Goal: Information Seeking & Learning: Learn about a topic

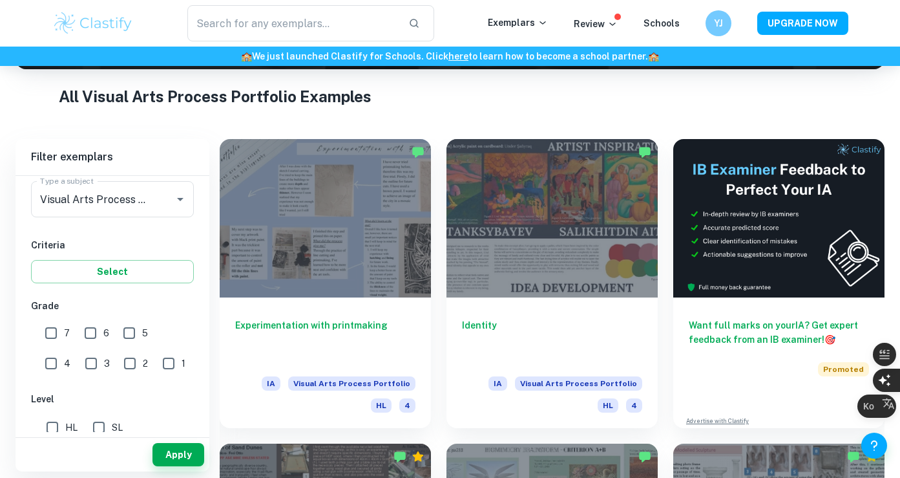
scroll to position [49, 0]
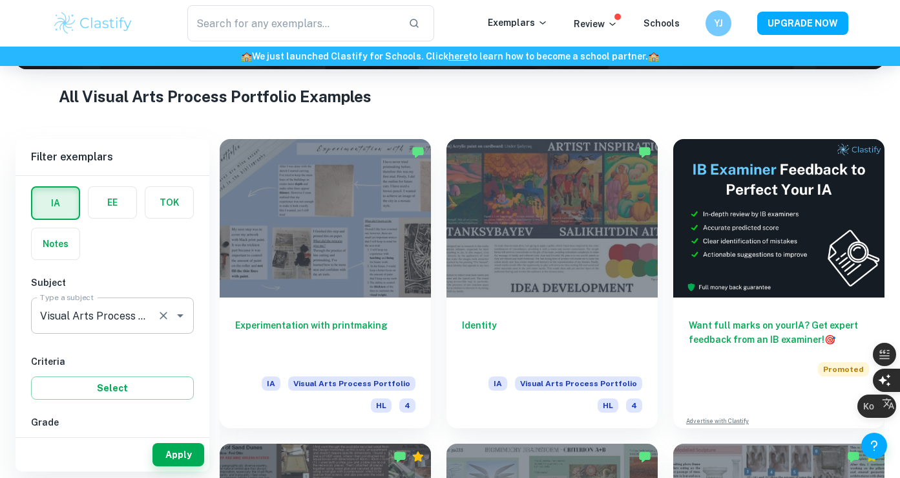
click at [182, 317] on icon "Open" at bounding box center [181, 316] width 16 height 16
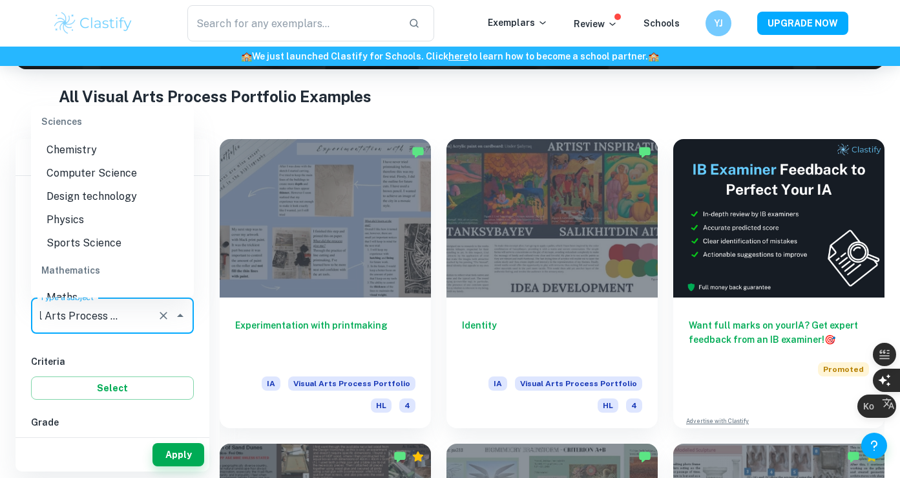
scroll to position [1586, 0]
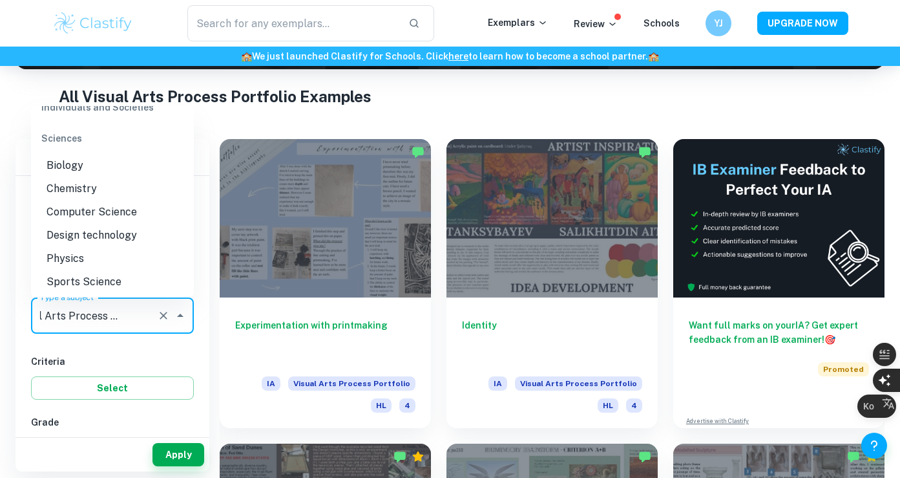
click at [122, 224] on li "Design technology" at bounding box center [112, 235] width 163 height 23
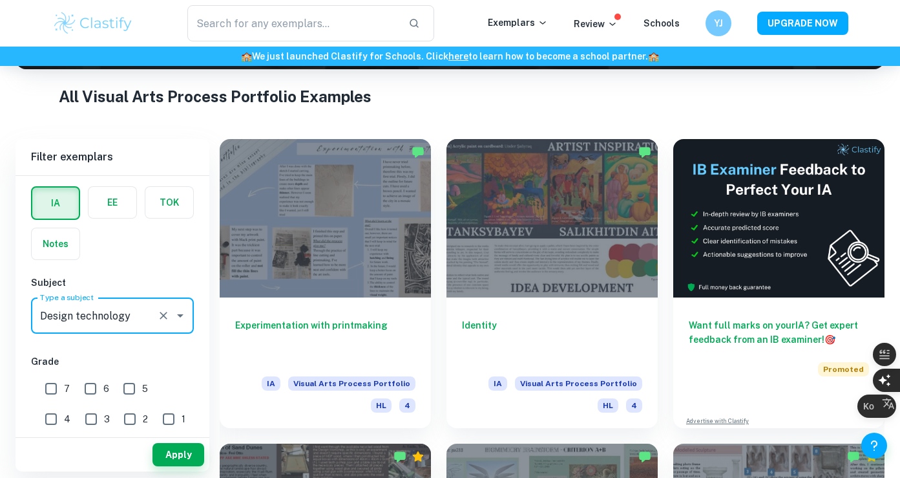
scroll to position [150, 0]
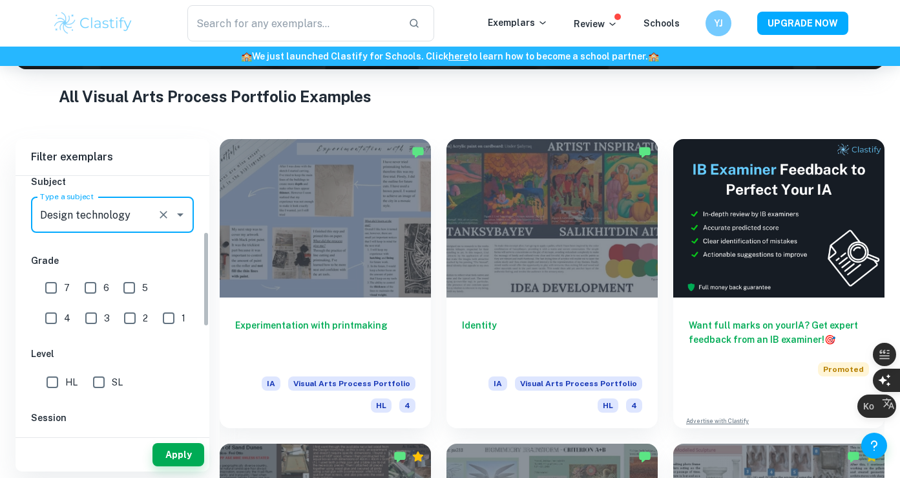
click at [50, 387] on input "HL" at bounding box center [52, 382] width 26 height 26
checkbox input "true"
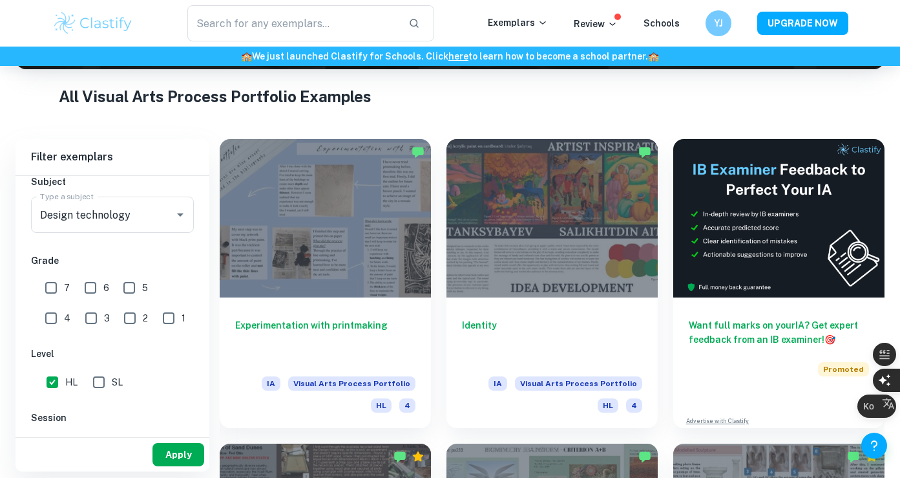
click at [187, 456] on button "Apply" at bounding box center [179, 454] width 52 height 23
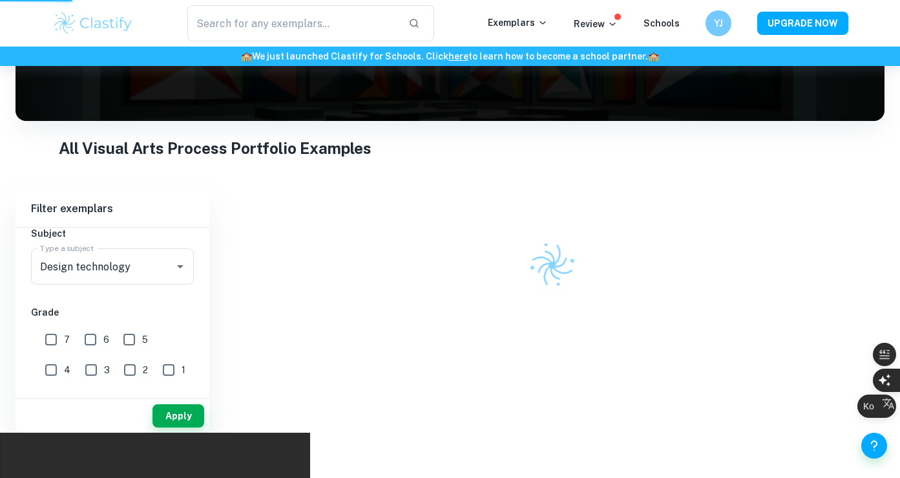
scroll to position [130, 0]
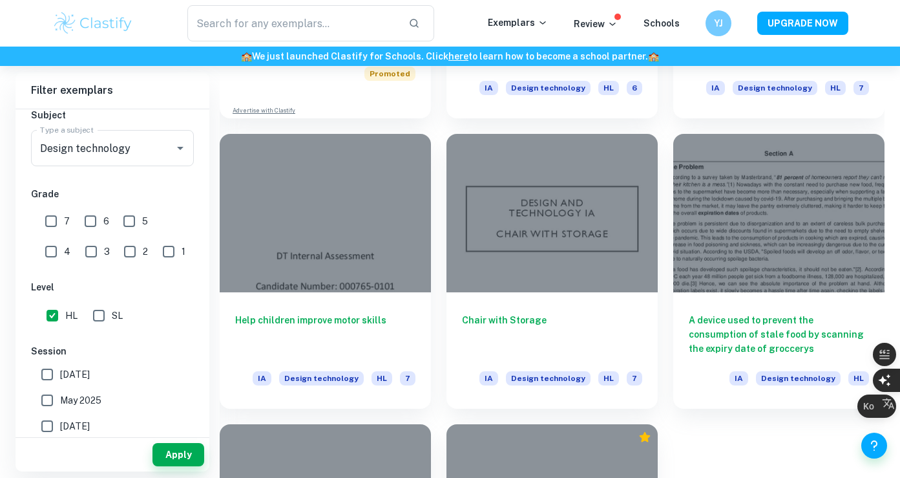
scroll to position [1127, 0]
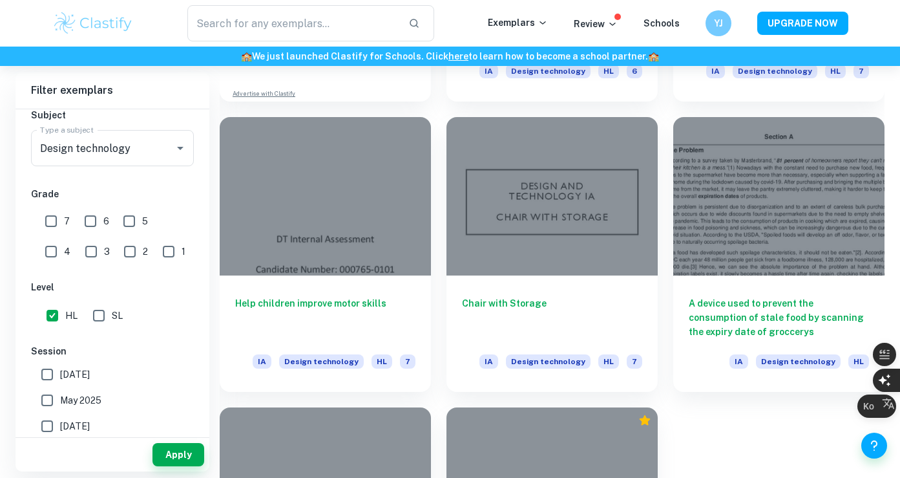
click at [435, 106] on div "Chair with Storage IA Design technology HL 7" at bounding box center [544, 246] width 227 height 290
click at [436, 106] on div "Chair with Storage IA Design technology HL 7" at bounding box center [544, 246] width 227 height 290
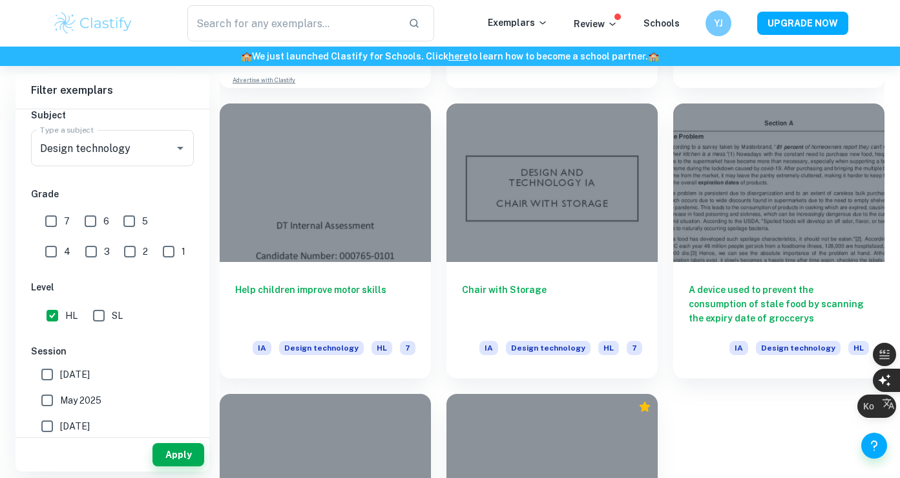
scroll to position [1140, 0]
click at [434, 231] on div "Chair with Storage IA Design technology HL 7" at bounding box center [544, 234] width 227 height 290
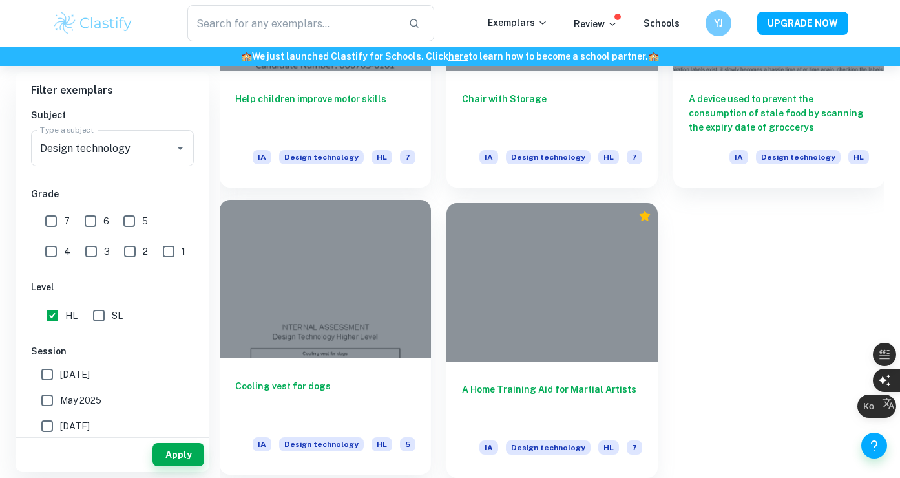
click at [363, 339] on div at bounding box center [325, 279] width 211 height 158
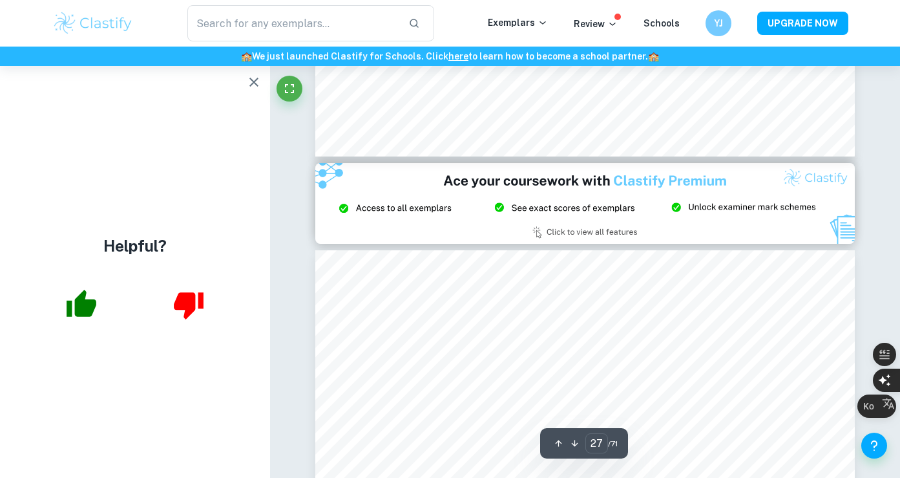
scroll to position [18791, 0]
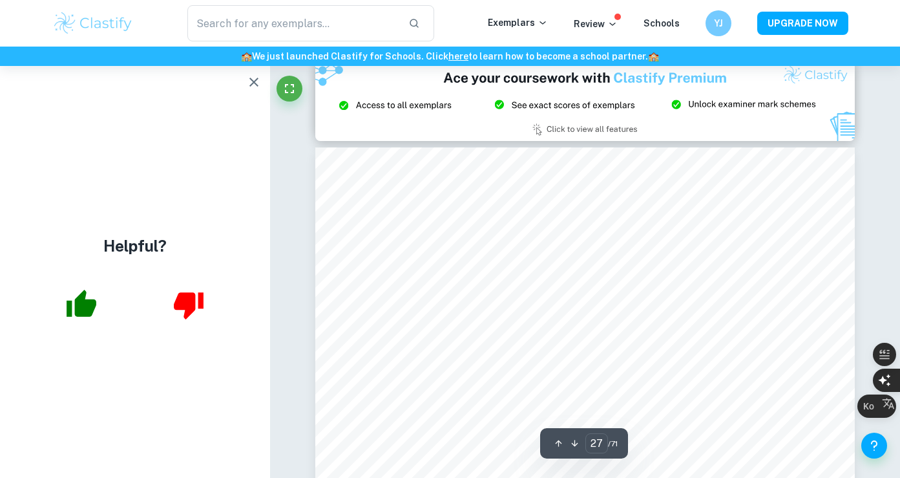
click at [251, 76] on icon "button" at bounding box center [254, 82] width 16 height 16
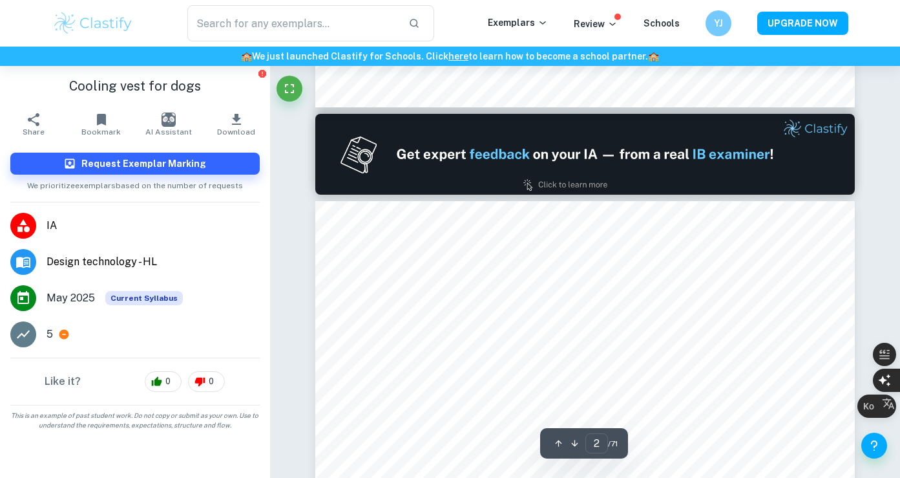
type input "1"
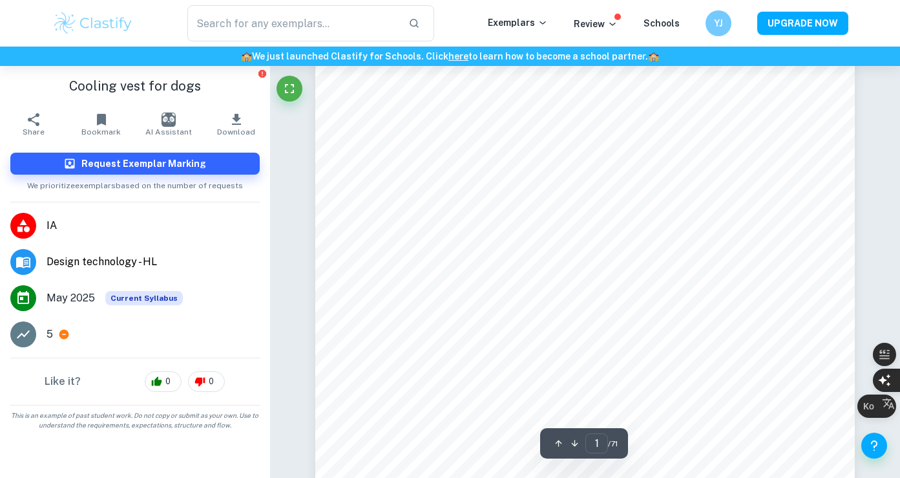
scroll to position [0, 0]
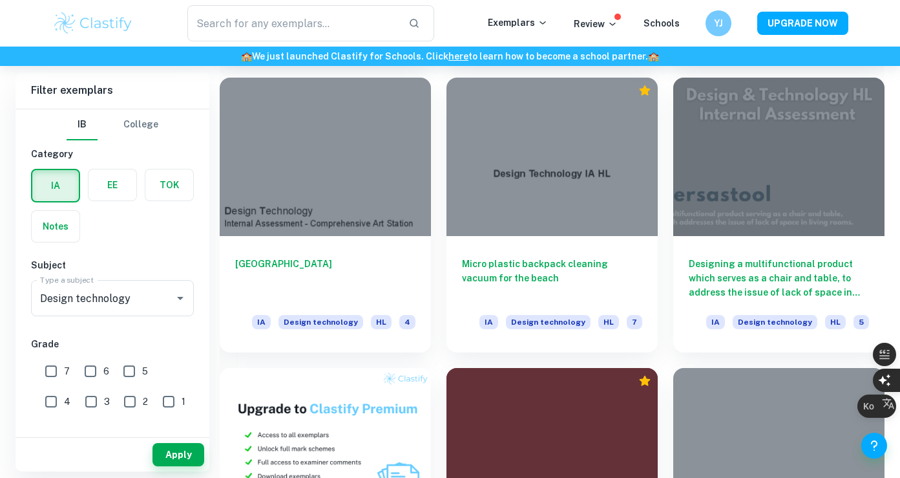
scroll to position [586, 0]
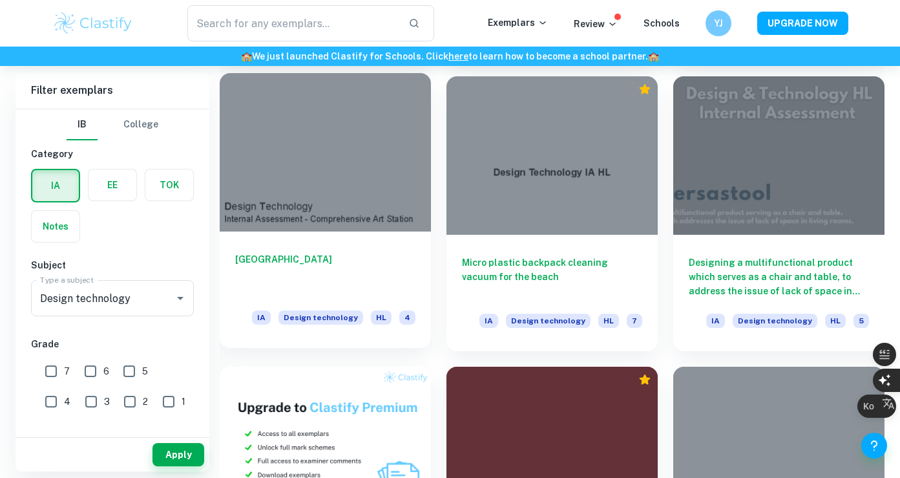
click at [391, 244] on div "Comprehensive Art Station IA Design technology HL 4" at bounding box center [325, 289] width 211 height 116
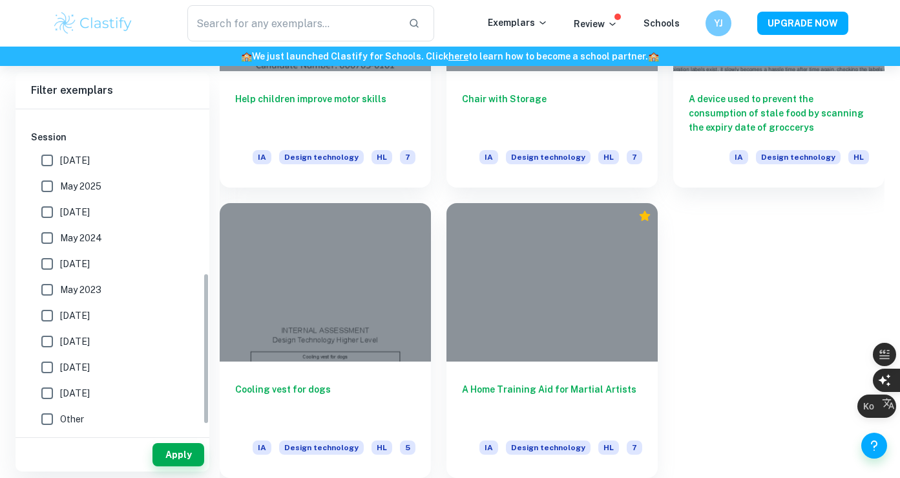
scroll to position [48, 0]
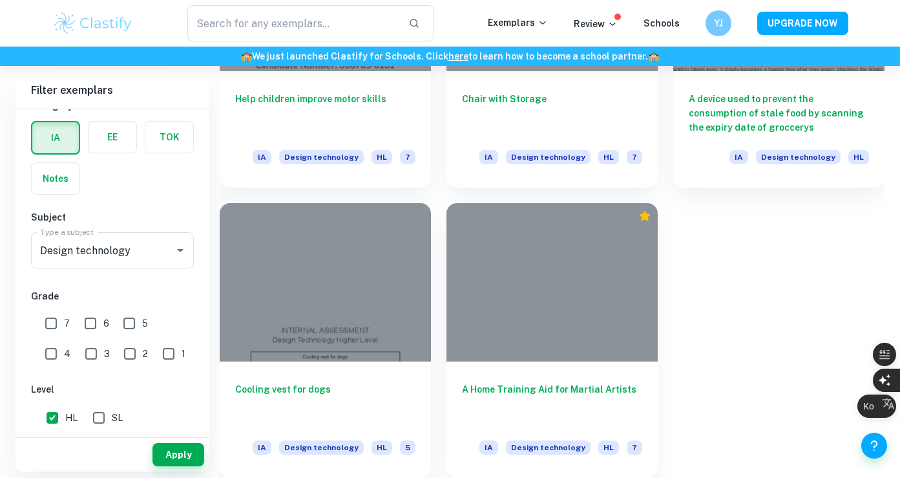
drag, startPoint x: 56, startPoint y: 328, endPoint x: 69, endPoint y: 328, distance: 13.6
click at [55, 328] on input "7" at bounding box center [51, 323] width 26 height 26
checkbox input "true"
click at [95, 317] on input "6" at bounding box center [91, 323] width 26 height 26
checkbox input "true"
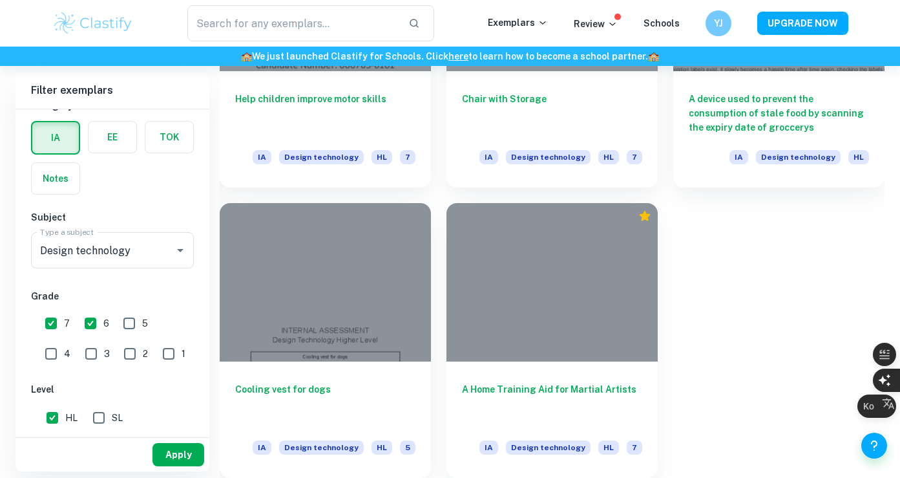
click at [182, 451] on button "Apply" at bounding box center [179, 454] width 52 height 23
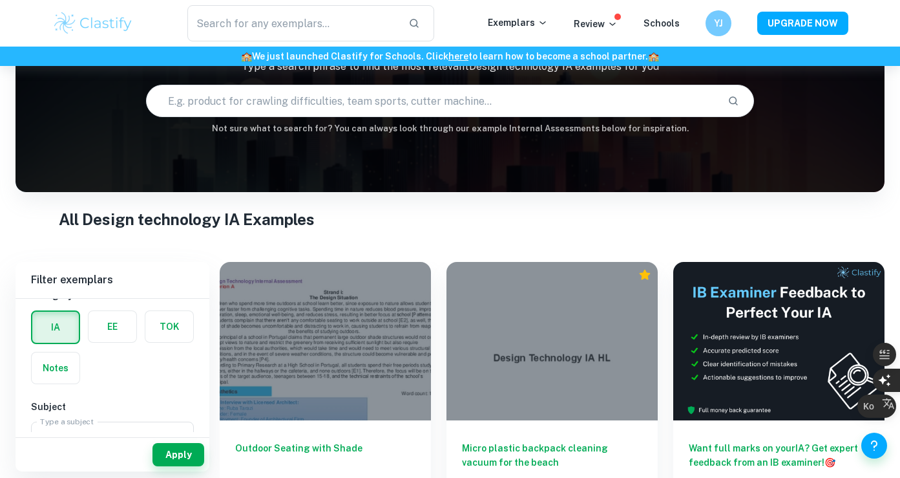
scroll to position [296, 0]
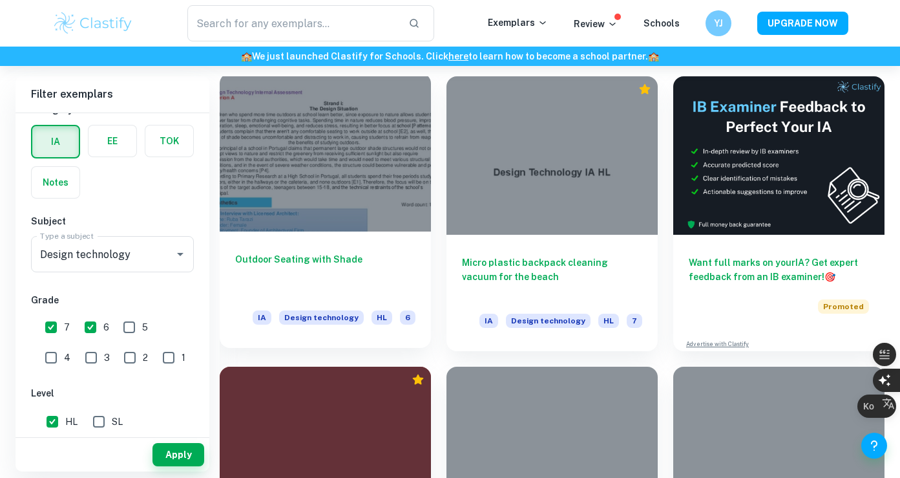
click at [331, 193] on div at bounding box center [325, 152] width 211 height 158
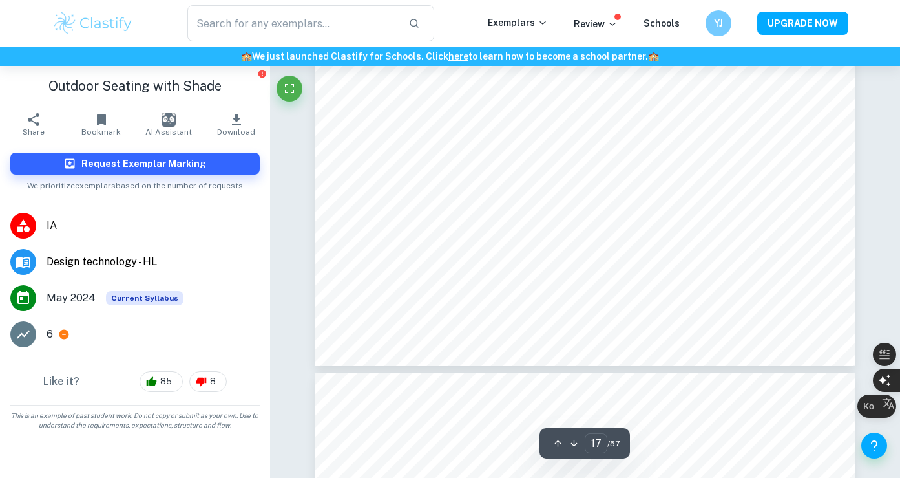
type input "18"
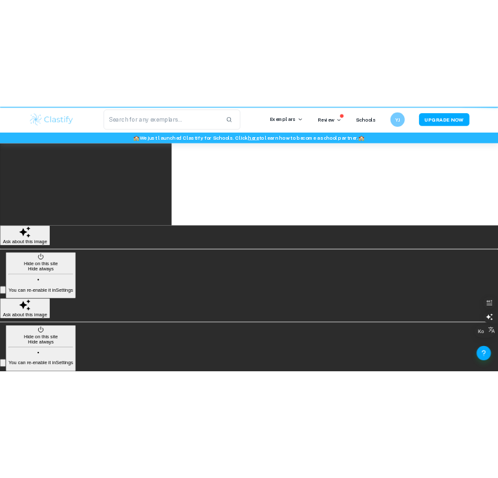
scroll to position [296, 0]
